Goal: Information Seeking & Learning: Learn about a topic

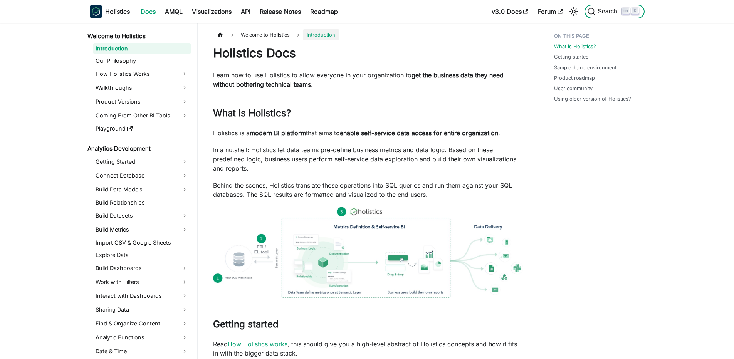
click at [617, 6] on button "Search K" at bounding box center [614, 12] width 60 height 14
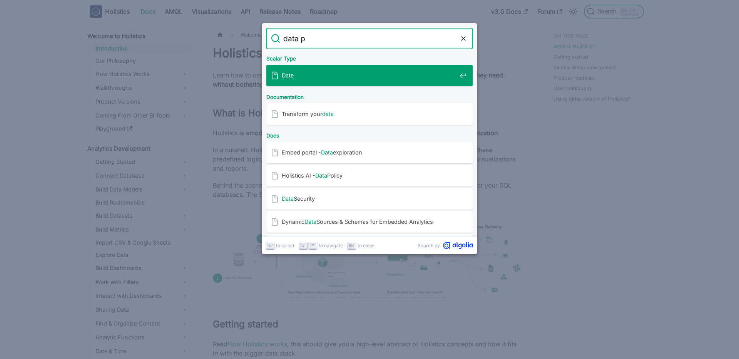
type input "data po"
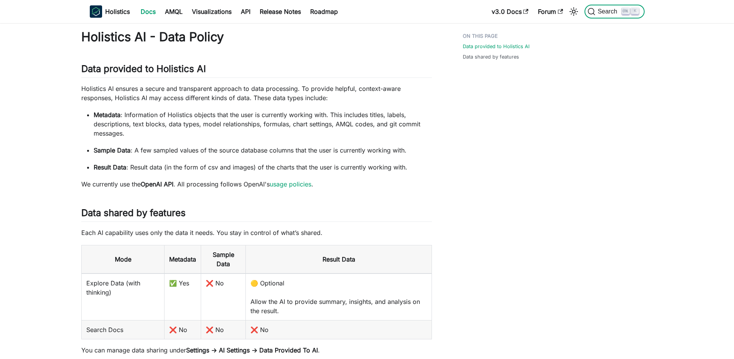
click at [610, 7] on button "Search K" at bounding box center [614, 12] width 60 height 14
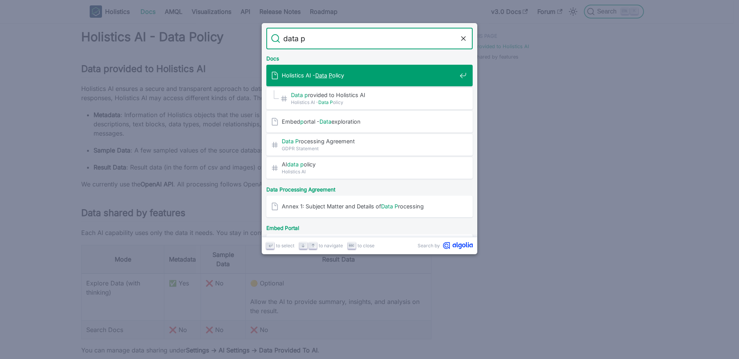
type input "data po"
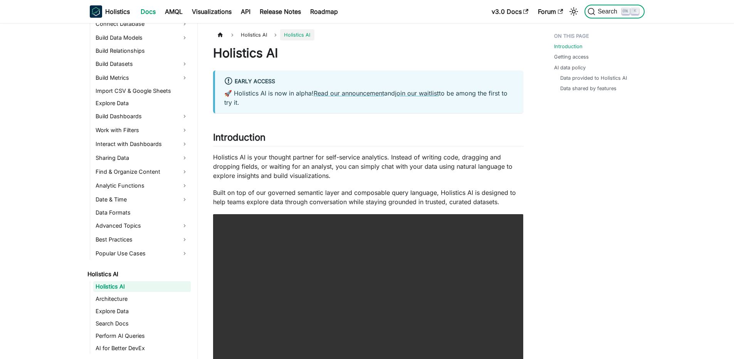
click at [624, 7] on button "Search K" at bounding box center [614, 12] width 60 height 14
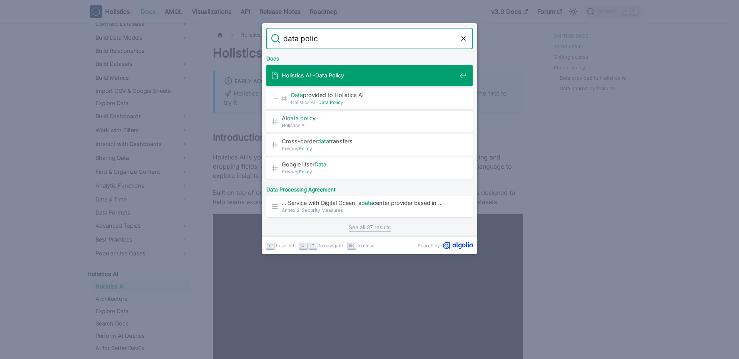
click at [327, 39] on input "data polic" at bounding box center [369, 39] width 179 height 22
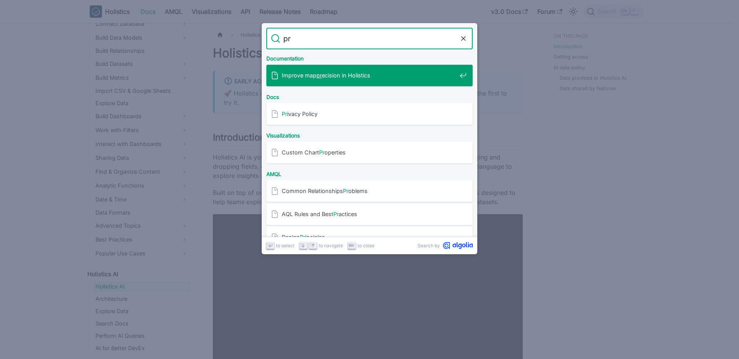
type input "p"
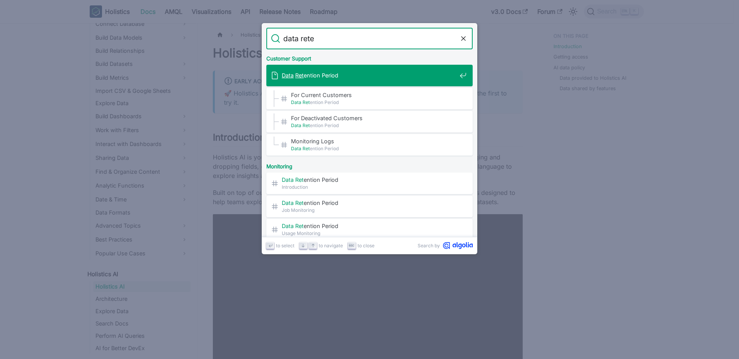
type input "data reten"
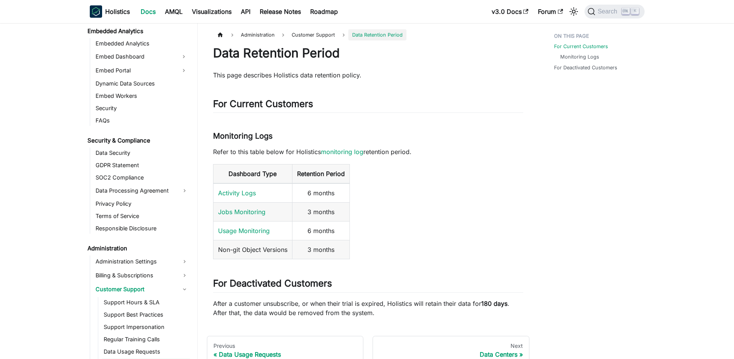
scroll to position [768, 0]
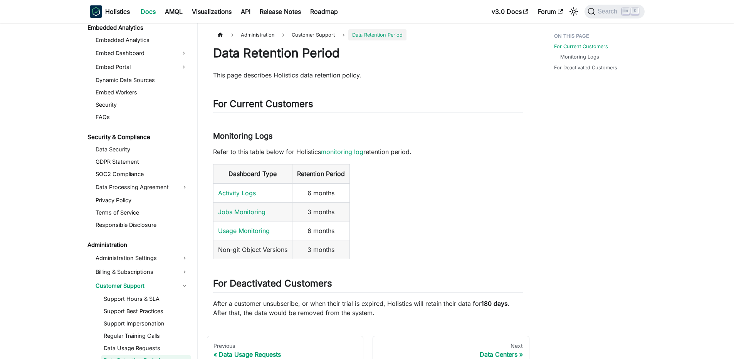
click at [306, 217] on td "3 months" at bounding box center [320, 212] width 57 height 19
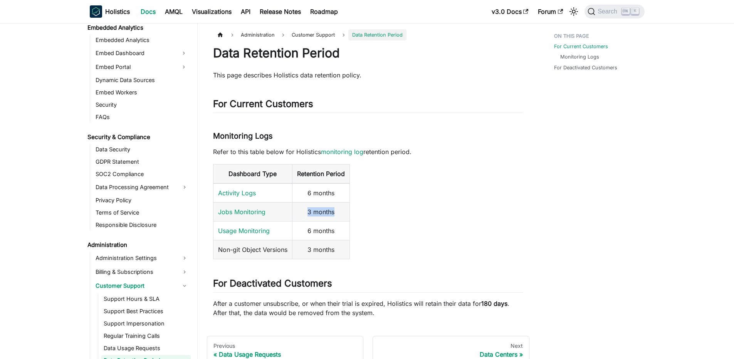
click at [306, 217] on td "3 months" at bounding box center [320, 212] width 57 height 19
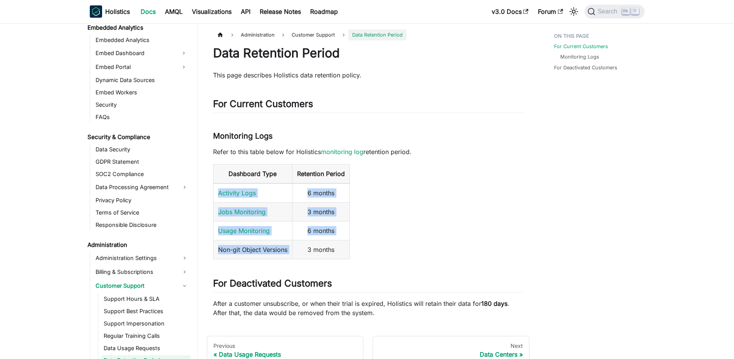
drag, startPoint x: 211, startPoint y: 191, endPoint x: 330, endPoint y: 243, distance: 129.3
click at [330, 243] on article "Administration Customer Support Data Retention Period On this page Data Retenti…" at bounding box center [368, 173] width 322 height 288
click at [330, 243] on td "3 months" at bounding box center [320, 249] width 57 height 19
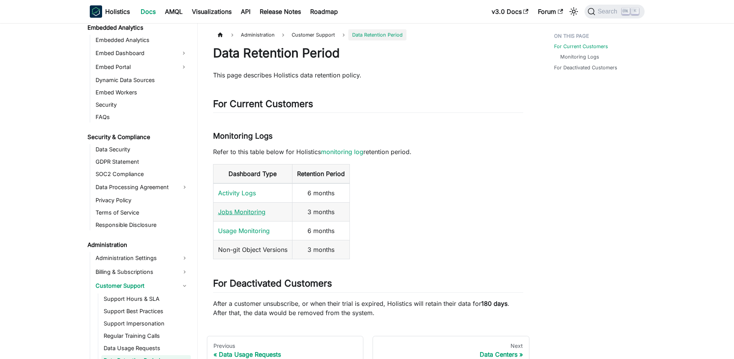
click at [246, 209] on link "Jobs Monitoring" at bounding box center [241, 212] width 47 height 8
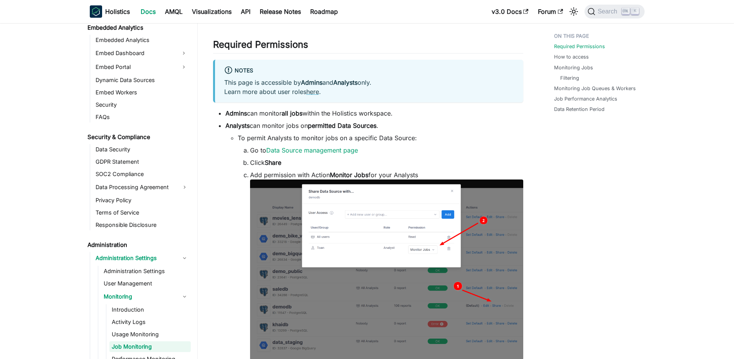
scroll to position [46, 0]
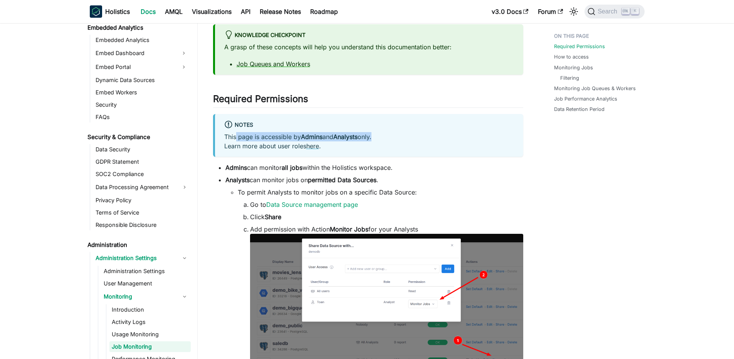
drag, startPoint x: 243, startPoint y: 138, endPoint x: 380, endPoint y: 139, distance: 137.8
click at [380, 139] on p "This page is accessible by Admins and Analysts only. Learn more about user role…" at bounding box center [369, 141] width 290 height 18
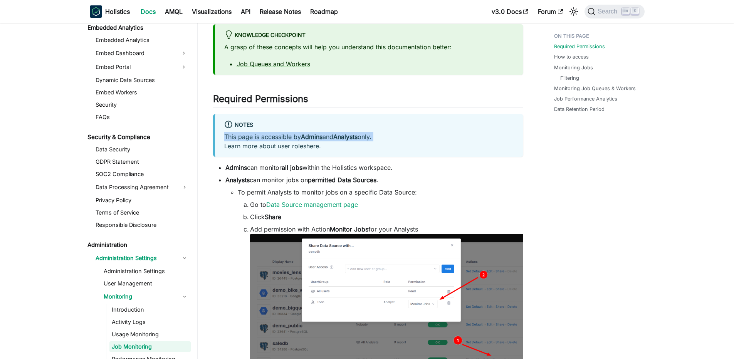
click at [378, 139] on p "This page is accessible by Admins and Analysts only. Learn more about user role…" at bounding box center [369, 141] width 290 height 18
click at [437, 141] on p "This page is accessible by Admins and Analysts only. Learn more about user role…" at bounding box center [369, 141] width 290 height 18
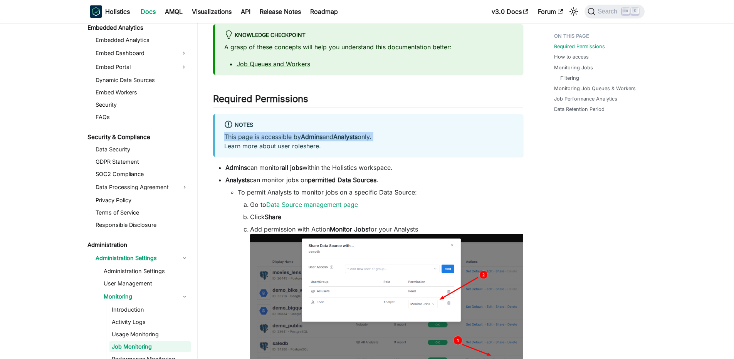
click at [437, 141] on p "This page is accessible by Admins and Analysts only. Learn more about user role…" at bounding box center [369, 141] width 290 height 18
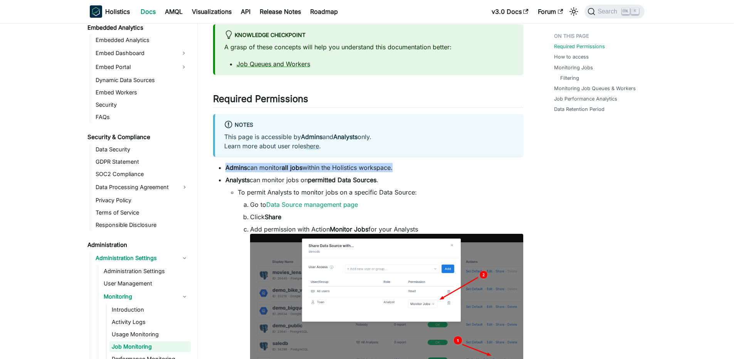
click at [407, 168] on li "Admins can monitor all jobs within the Holistics workspace." at bounding box center [374, 167] width 298 height 9
click at [432, 164] on li "Admins can monitor all jobs within the Holistics workspace." at bounding box center [374, 167] width 298 height 9
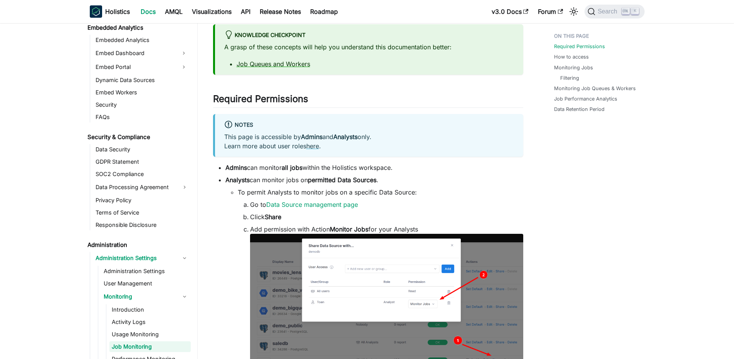
click at [433, 163] on li "Admins can monitor all jobs within the Holistics workspace." at bounding box center [374, 167] width 298 height 9
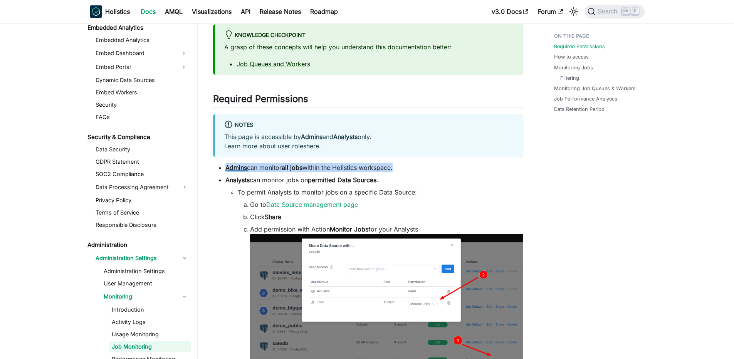
click at [410, 164] on li "Admins can monitor all jobs within the Holistics workspace." at bounding box center [374, 167] width 298 height 9
drag, startPoint x: 298, startPoint y: 169, endPoint x: 404, endPoint y: 179, distance: 105.5
click at [404, 179] on ul "Admins can monitor all jobs within the Holistics workspace. Analysts can monito…" at bounding box center [368, 302] width 310 height 278
click at [404, 179] on li "Analysts can monitor jobs on permitted Data Sources . To permit Analysts to mon…" at bounding box center [374, 308] width 298 height 266
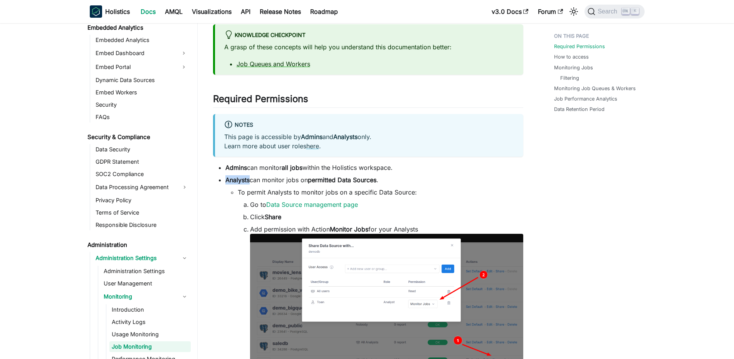
click at [404, 179] on li "Analysts can monitor jobs on permitted Data Sources . To permit Analysts to mon…" at bounding box center [374, 308] width 298 height 266
click at [399, 179] on li "Analysts can monitor jobs on permitted Data Sources . To permit Analysts to mon…" at bounding box center [374, 308] width 298 height 266
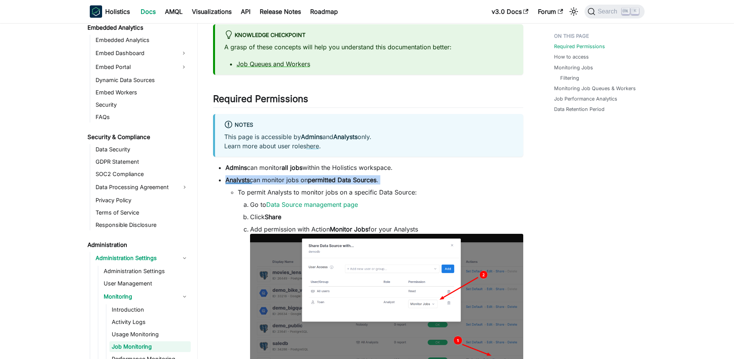
click at [463, 189] on li "To permit Analysts to monitor jobs on a specific Data Source: Go to Data Source…" at bounding box center [380, 302] width 285 height 229
click at [457, 203] on li "Go to Data Source management page" at bounding box center [386, 204] width 273 height 9
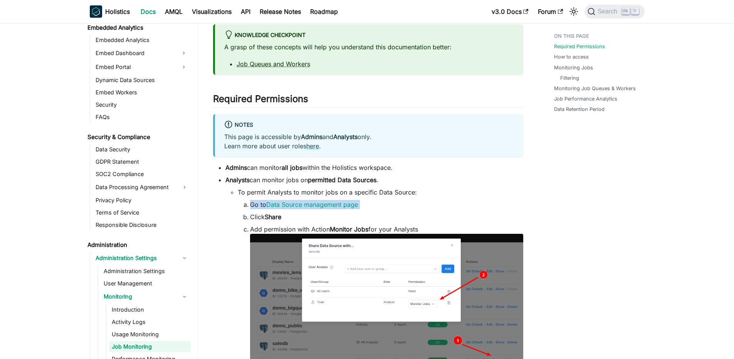
click at [457, 203] on li "Go to Data Source management page" at bounding box center [386, 204] width 273 height 9
click at [474, 188] on li "To permit Analysts to monitor jobs on a specific Data Source: Go to Data Source…" at bounding box center [380, 302] width 285 height 229
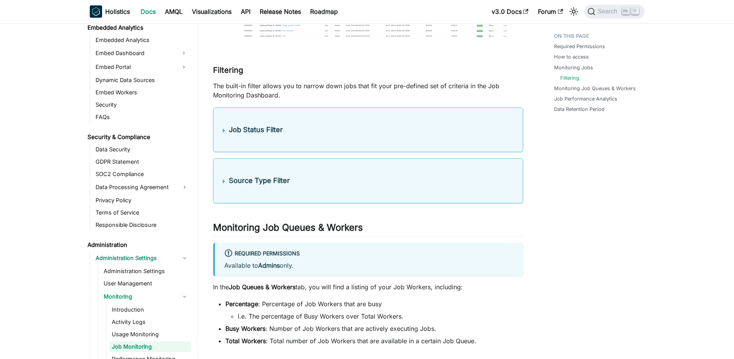
scroll to position [1063, 0]
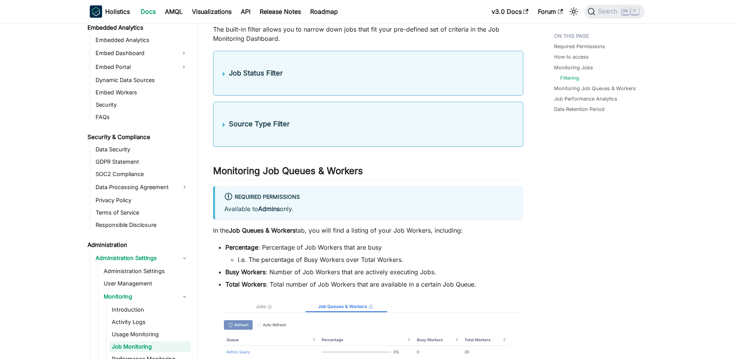
click at [258, 71] on h4 "Job Status Filter" at bounding box center [371, 73] width 285 height 9
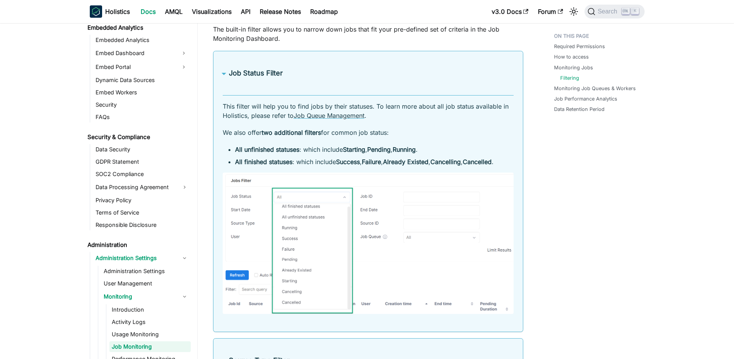
click at [258, 71] on h4 "Job Status Filter" at bounding box center [371, 73] width 285 height 9
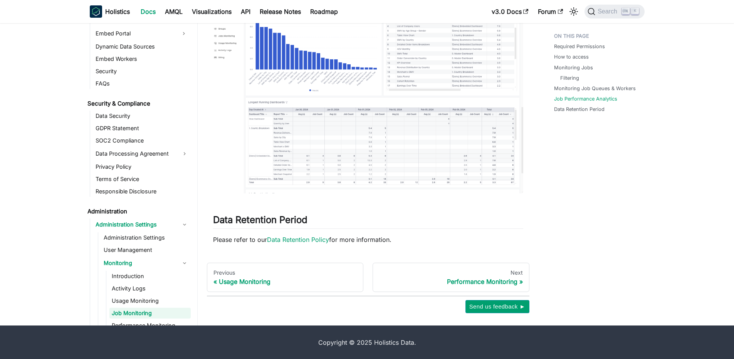
scroll to position [1949, 0]
